Goal: Entertainment & Leisure: Consume media (video, audio)

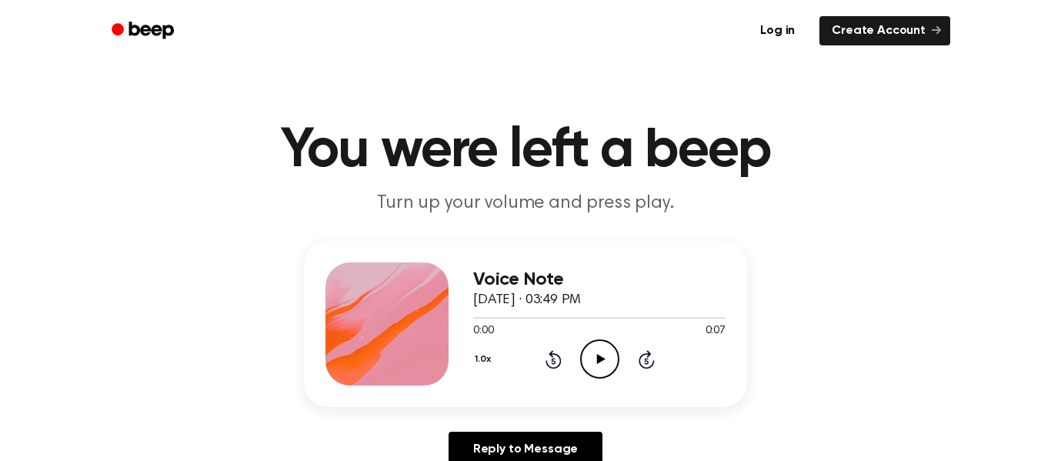
click at [598, 340] on circle at bounding box center [600, 359] width 38 height 38
click at [595, 362] on icon "Play Audio" at bounding box center [599, 358] width 39 height 39
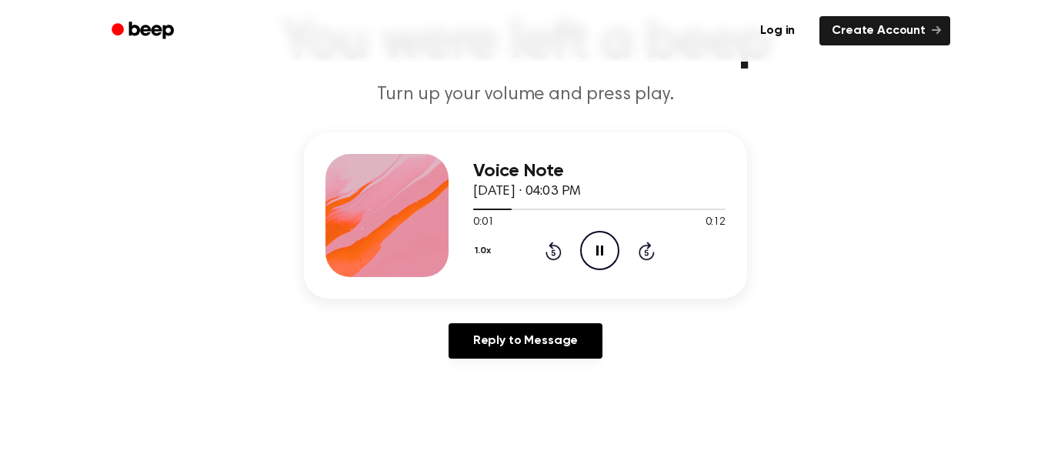
scroll to position [111, 0]
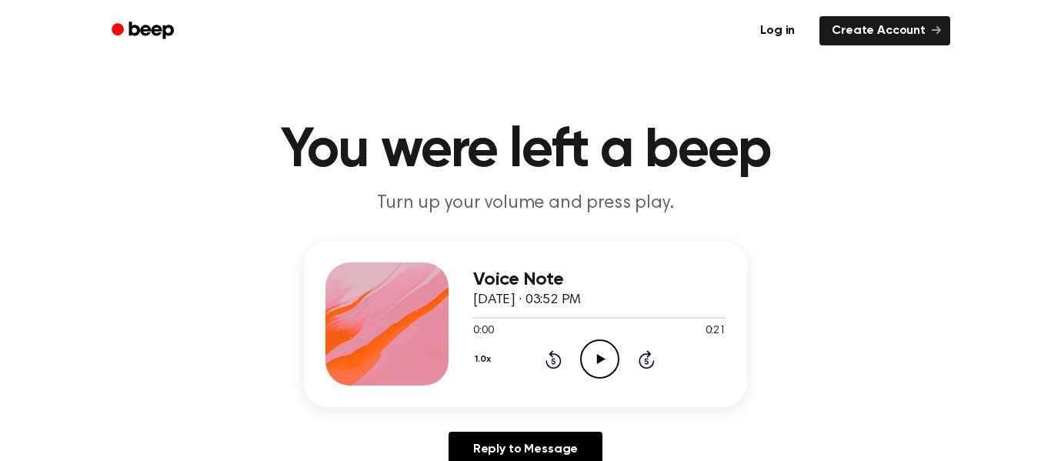
click at [614, 359] on icon "Play Audio" at bounding box center [599, 358] width 39 height 39
click at [580, 352] on icon "Play Audio" at bounding box center [599, 358] width 39 height 39
click at [610, 352] on icon "Play Audio" at bounding box center [599, 358] width 39 height 39
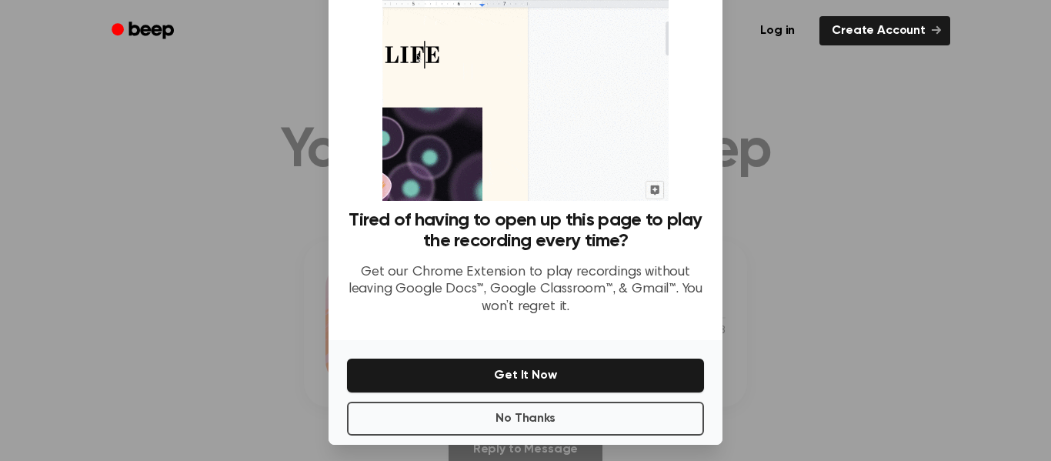
scroll to position [90, 0]
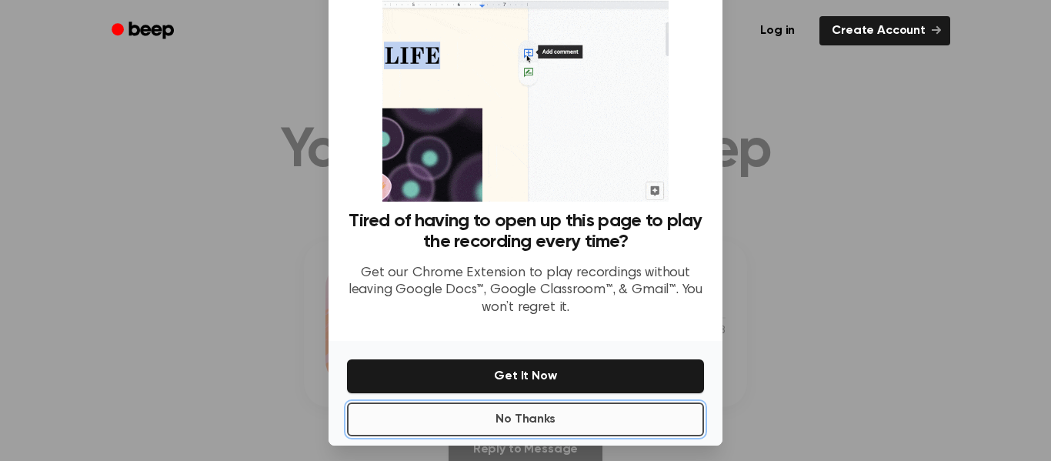
click at [662, 433] on button "No Thanks" at bounding box center [525, 419] width 357 height 34
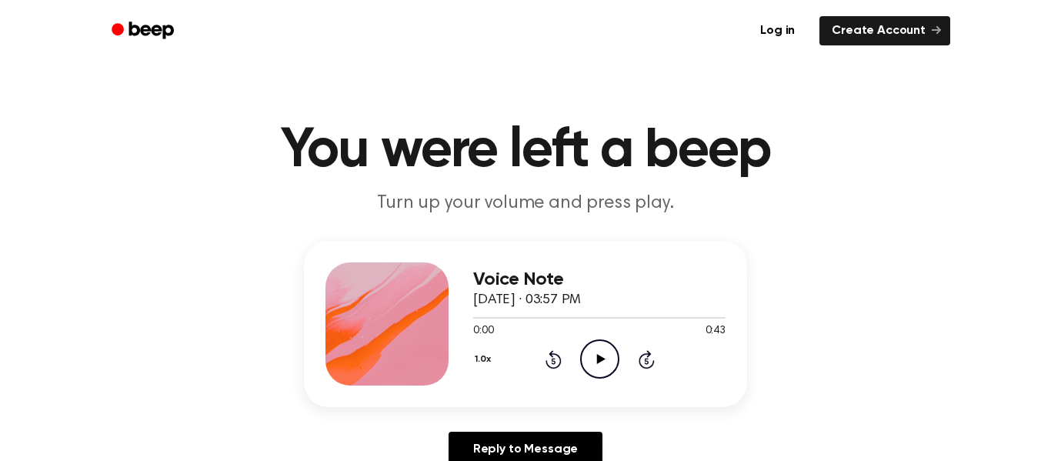
click at [592, 354] on icon "Play Audio" at bounding box center [599, 358] width 39 height 39
